Goal: Information Seeking & Learning: Find contact information

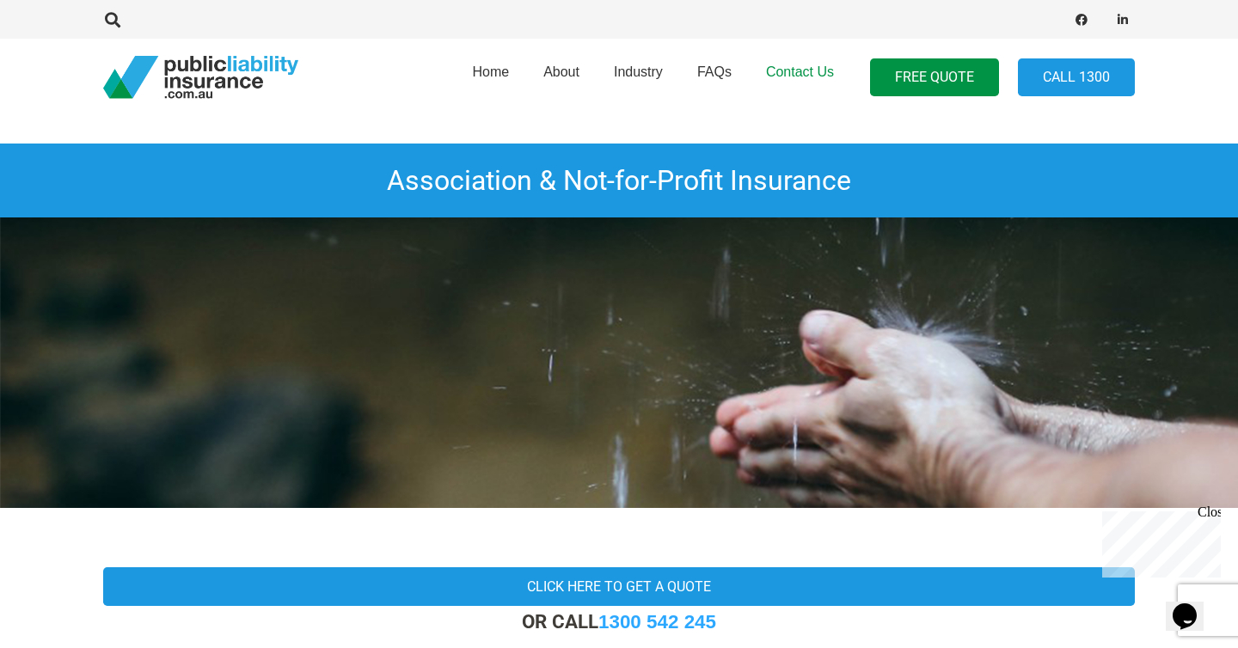
click at [795, 71] on span "Contact Us" at bounding box center [800, 71] width 68 height 15
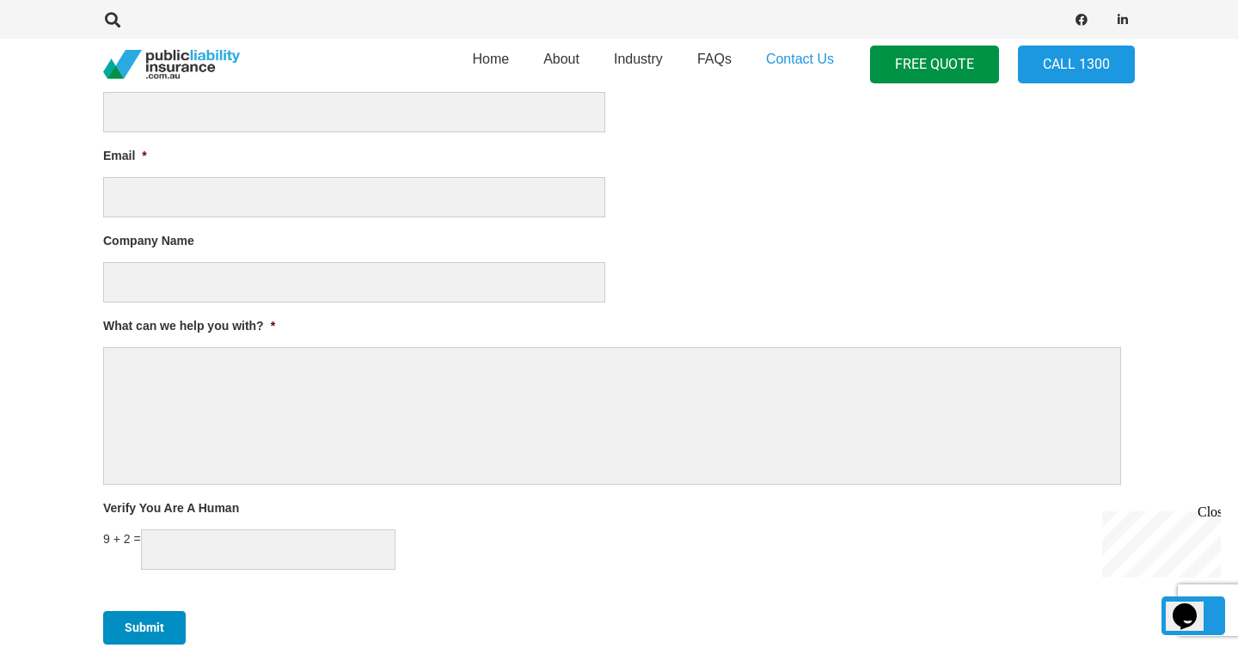
scroll to position [982, 0]
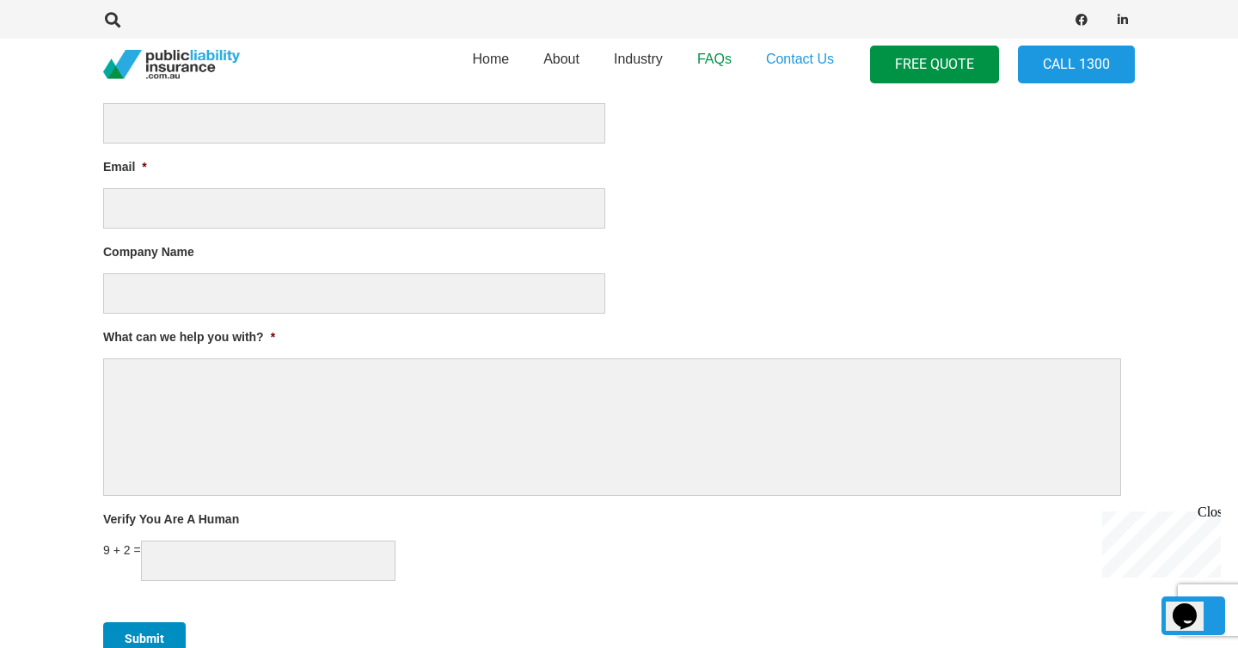
click at [709, 60] on span "FAQs" at bounding box center [714, 59] width 34 height 15
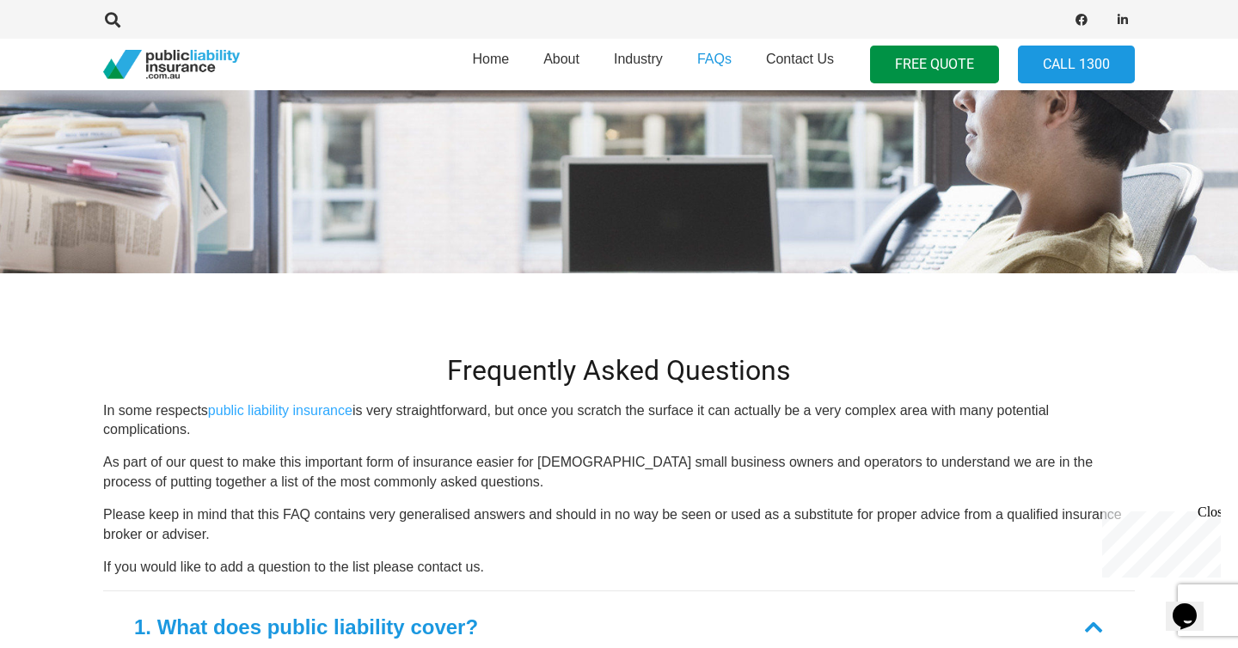
scroll to position [123, 0]
